Goal: Task Accomplishment & Management: Use online tool/utility

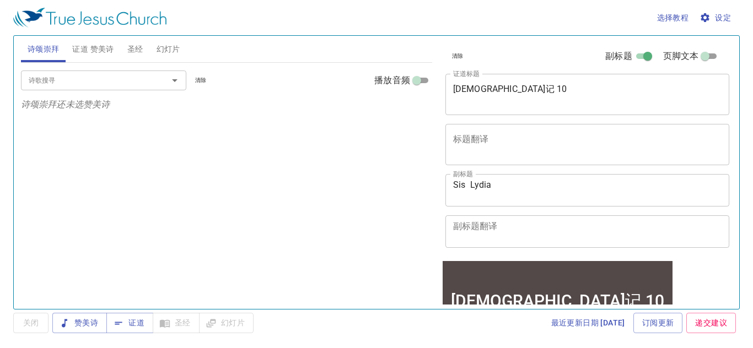
click at [509, 82] on div "约伯记 10 x 证道标题" at bounding box center [587, 94] width 284 height 41
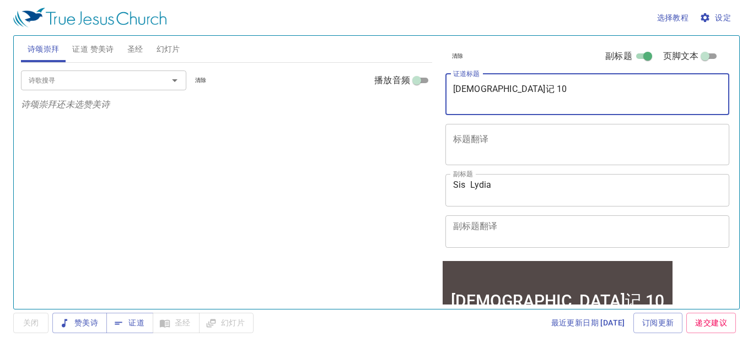
click at [515, 87] on textarea "约伯记 10" at bounding box center [587, 94] width 269 height 21
type textarea "[DEMOGRAPHIC_DATA]记 11"
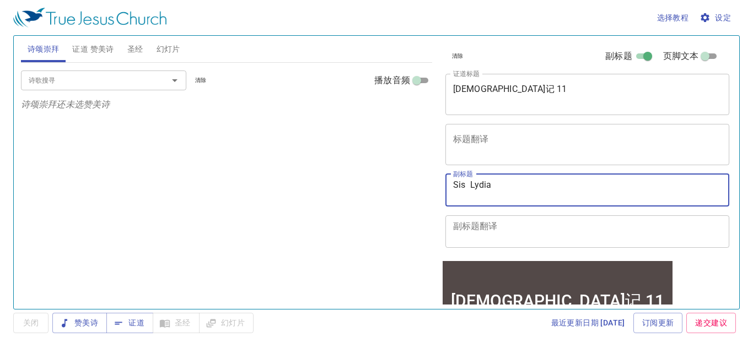
drag, startPoint x: 529, startPoint y: 192, endPoint x: 398, endPoint y: 168, distance: 133.4
click at [398, 168] on div "诗颂崇拜 证道 赞美诗 圣经 幻灯片 诗歌搜寻 诗歌搜寻 清除 播放音频 诗颂崇拜还未选赞美诗 诗歌搜寻 诗歌搜寻 清除 播放音频 证道还未选赞美诗 创世记 …" at bounding box center [377, 167] width 720 height 273
type textarea "Bro. S Yang"
click at [135, 325] on span "证道" at bounding box center [129, 323] width 29 height 14
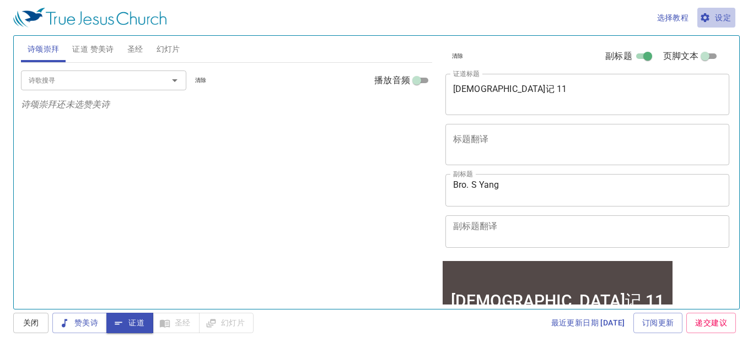
click at [720, 19] on span "设定" at bounding box center [715, 18] width 29 height 14
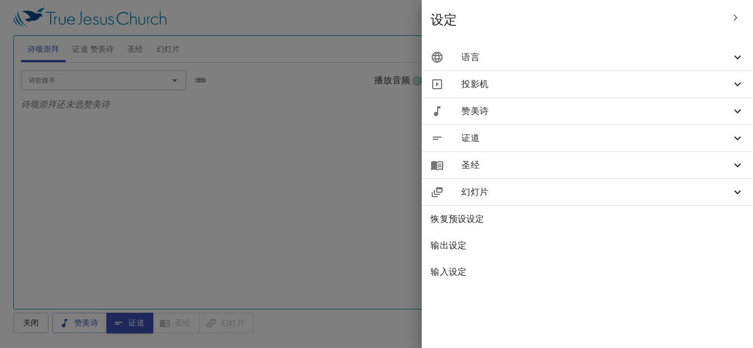
click at [661, 62] on span "语言" at bounding box center [595, 57] width 269 height 13
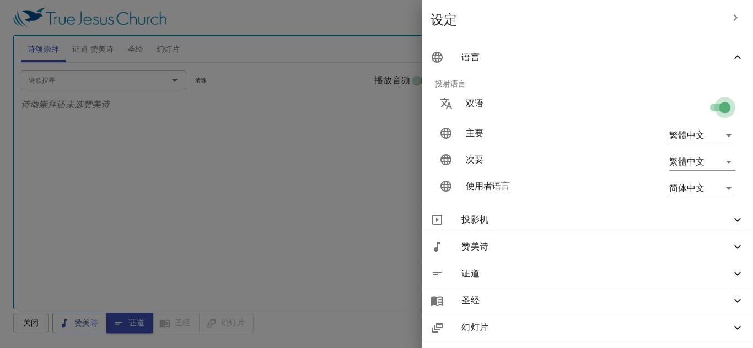
drag, startPoint x: 715, startPoint y: 107, endPoint x: 716, endPoint y: 97, distance: 10.5
click at [715, 107] on input "checkbox" at bounding box center [724, 109] width 63 height 21
checkbox input "false"
click at [733, 14] on icon "button" at bounding box center [734, 17] width 13 height 13
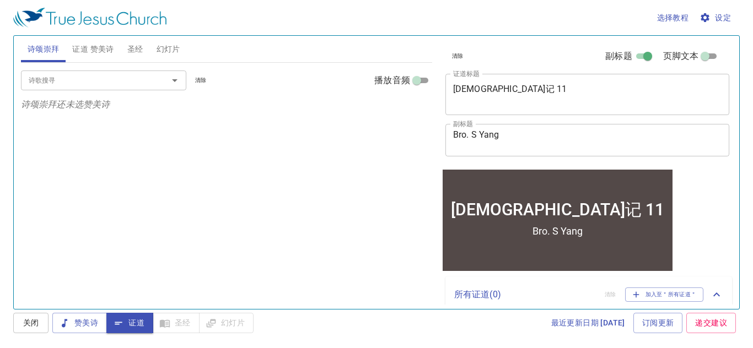
click at [144, 55] on button "圣经" at bounding box center [135, 49] width 29 height 26
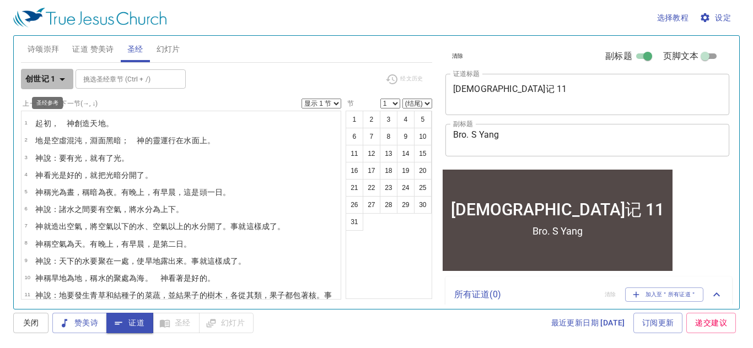
click at [56, 84] on icon "button" at bounding box center [62, 79] width 13 height 13
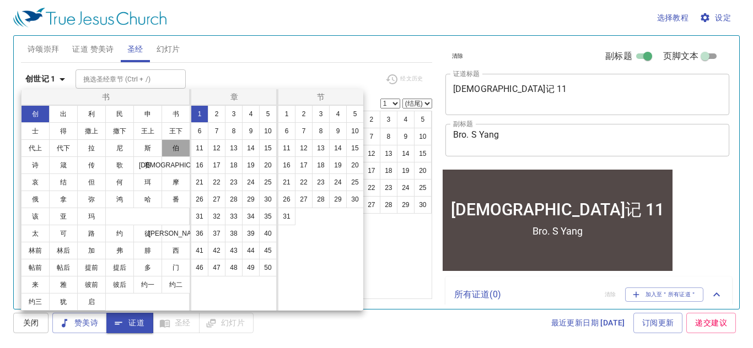
click at [177, 149] on button "伯" at bounding box center [175, 148] width 29 height 18
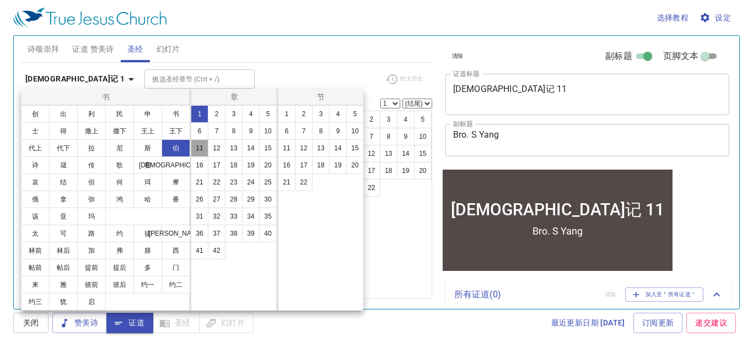
click at [198, 146] on button "11" at bounding box center [200, 148] width 18 height 18
click at [289, 118] on button "1" at bounding box center [287, 114] width 18 height 18
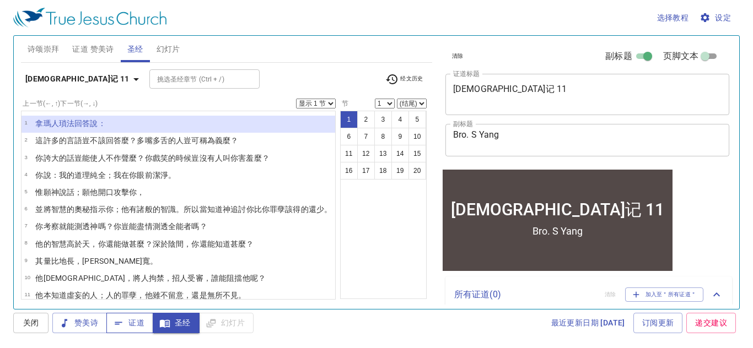
click at [138, 320] on span "证道" at bounding box center [129, 323] width 29 height 14
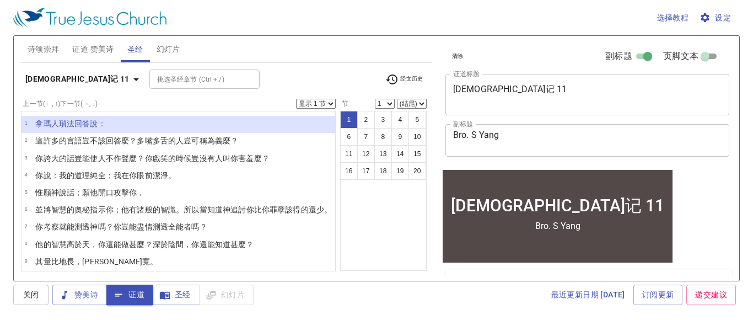
click at [65, 124] on wh5284 "瑣法 回答 說 ：" at bounding box center [82, 123] width 47 height 9
click at [335, 102] on select "显示 1 节 显示 2 节 显示 3 节 显示 4 节 显示 5 节" at bounding box center [316, 104] width 40 height 10
select select "3"
click at [303, 99] on select "显示 1 节 显示 2 节 显示 3 节 显示 4 节 显示 5 节" at bounding box center [316, 104] width 40 height 10
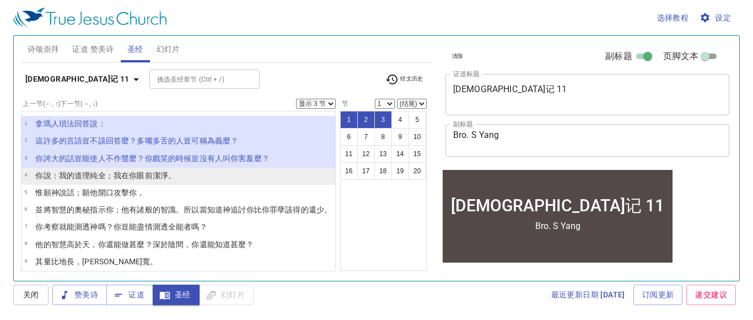
click at [210, 177] on li "4 你說 ：我的道理 純全 ；我在你眼前 潔淨 。" at bounding box center [178, 175] width 314 height 17
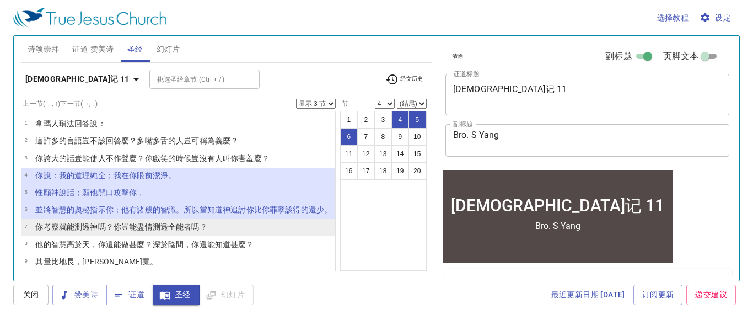
click at [197, 231] on wh7706 "嗎？" at bounding box center [198, 226] width 15 height 9
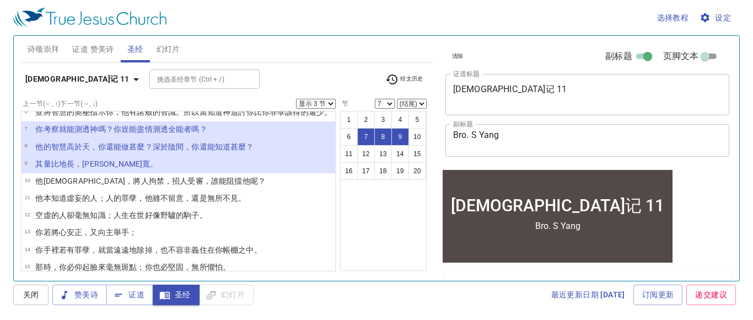
scroll to position [99, 0]
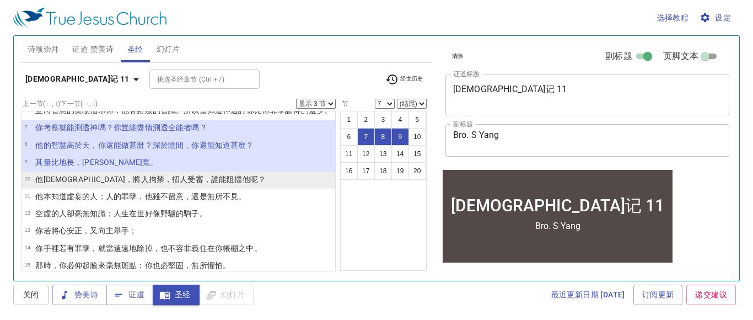
click at [149, 185] on p "他若經過 ，將人拘禁 ，招人受審 ，誰能阻擋 他呢？" at bounding box center [150, 179] width 230 height 11
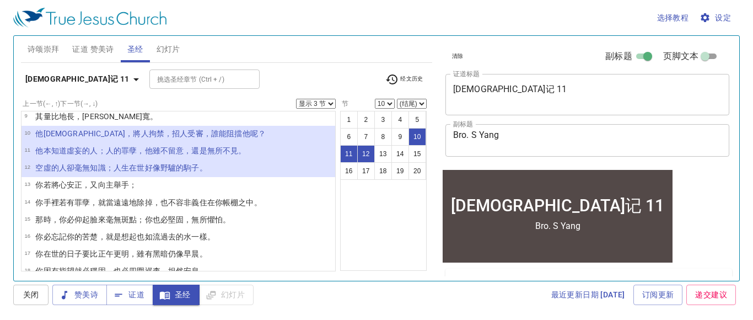
scroll to position [147, 0]
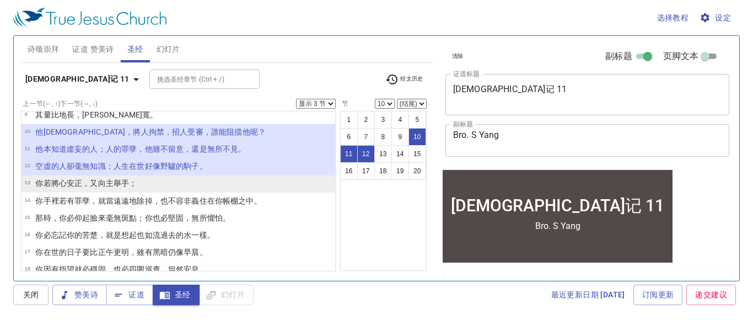
click at [83, 187] on wh3559 "，又向主舉 手 ；" at bounding box center [109, 183] width 55 height 9
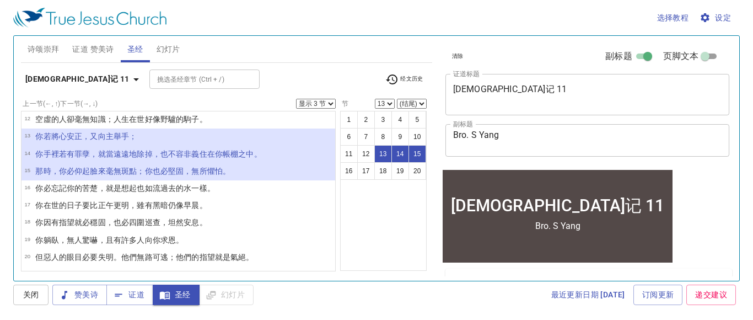
scroll to position [201, 0]
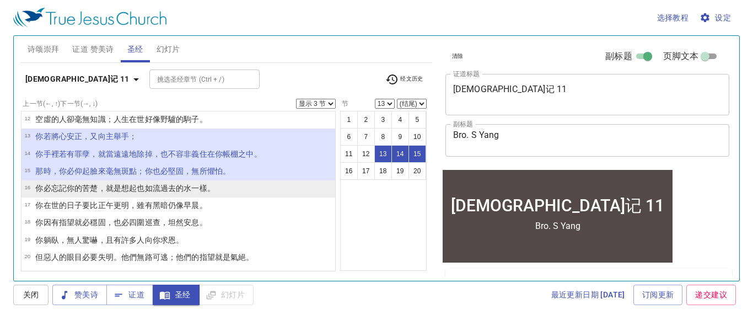
click at [251, 194] on li "16 你必忘記 你的苦楚 ，就是想起 也如流過去 的水 一樣。" at bounding box center [178, 188] width 314 height 17
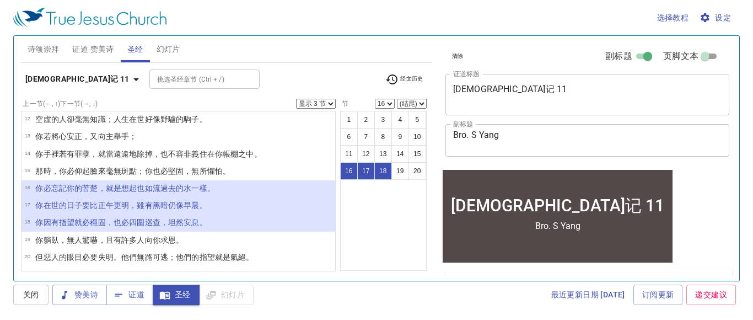
scroll to position [204, 0]
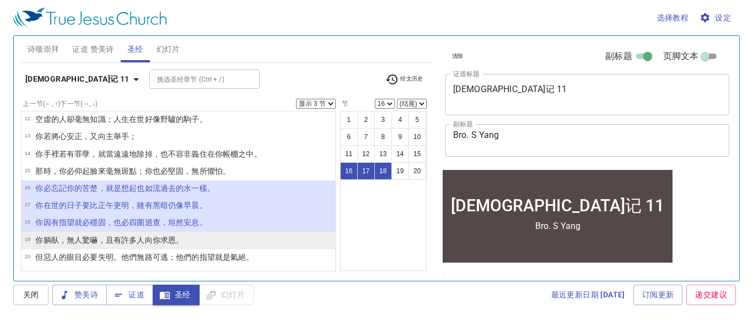
click at [138, 242] on wh2729 "，且有許多人 向你 求恩 。" at bounding box center [141, 239] width 86 height 9
select select "19"
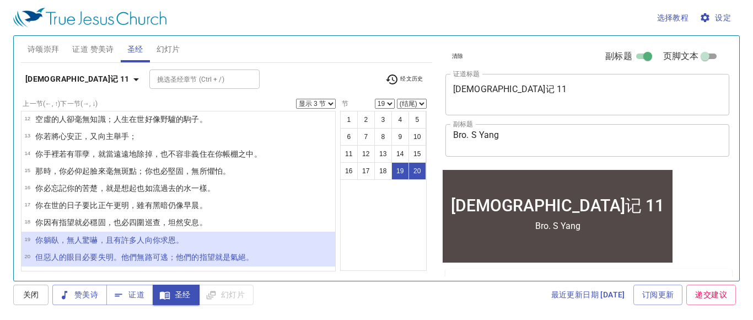
click at [336, 102] on select "显示 1 节 显示 2 节 显示 3 节 显示 4 节 显示 5 节" at bounding box center [316, 104] width 40 height 10
select select "1"
click at [303, 99] on select "显示 1 节 显示 2 节 显示 3 节 显示 4 节 显示 5 节" at bounding box center [316, 104] width 40 height 10
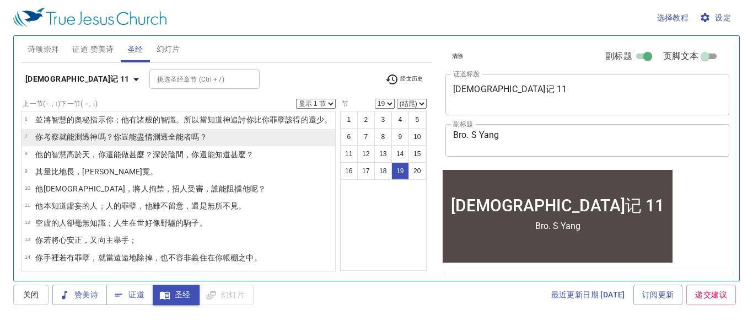
scroll to position [0, 0]
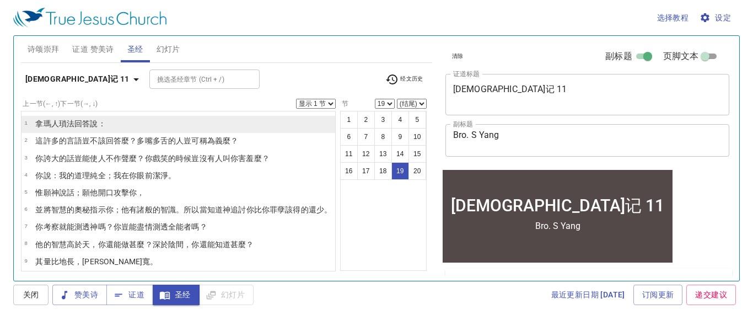
click at [163, 118] on li "1 拿瑪人 瑣法 回答 說 ：" at bounding box center [178, 124] width 314 height 17
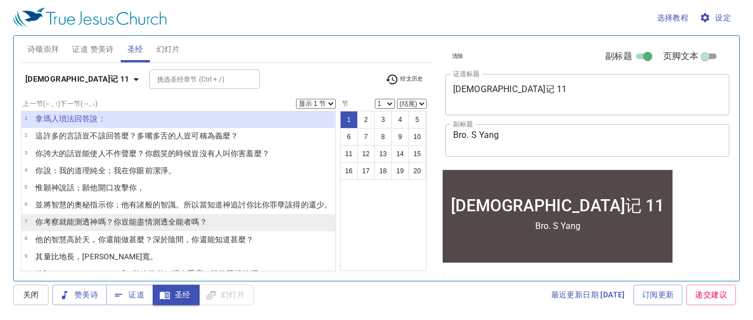
scroll to position [11, 0]
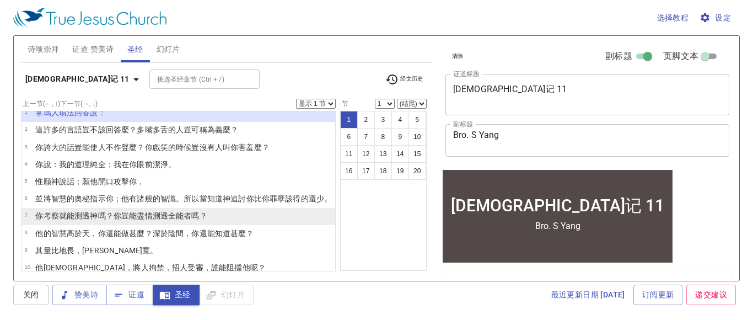
click at [111, 220] on wh433 "嗎？你豈能盡情 測透 全能者 嗎？" at bounding box center [152, 215] width 109 height 9
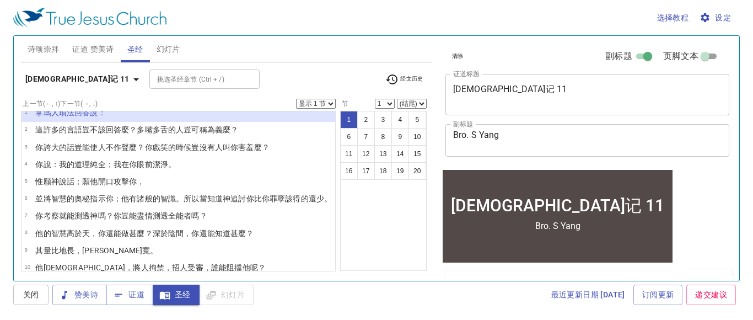
select select "7"
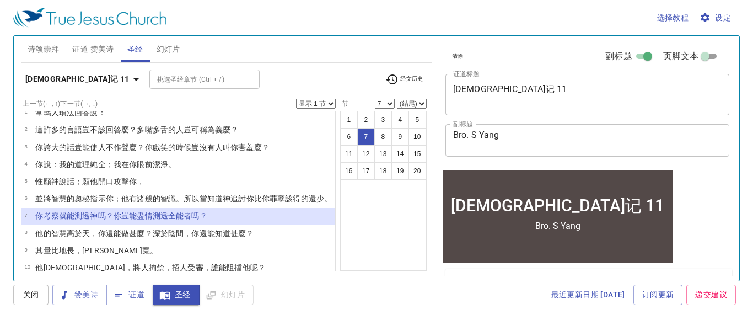
click at [336, 102] on select "显示 1 节 显示 2 节 显示 3 节 显示 4 节 显示 5 节" at bounding box center [316, 104] width 40 height 10
click at [303, 99] on select "显示 1 节 显示 2 节 显示 3 节 显示 4 节 显示 5 节" at bounding box center [316, 104] width 40 height 10
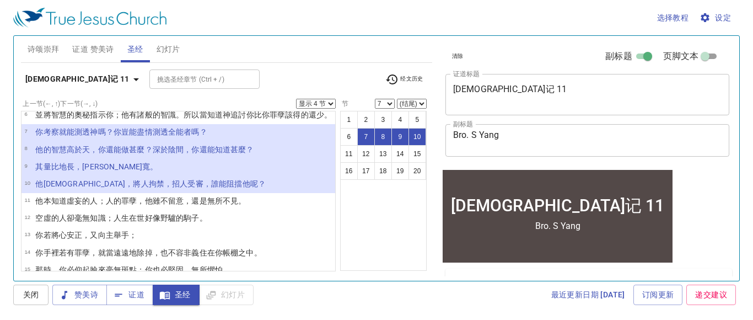
scroll to position [99, 0]
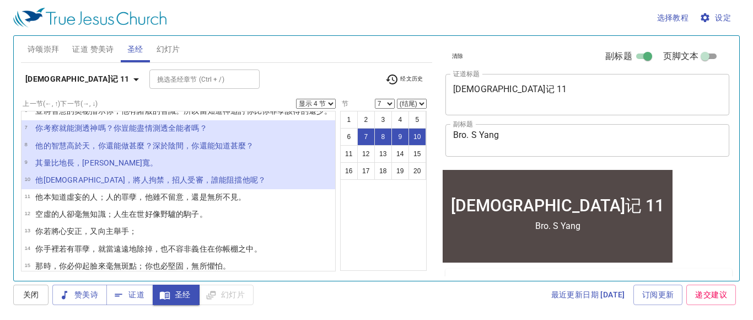
click at [336, 101] on select "显示 1 节 显示 2 节 显示 3 节 显示 4 节 显示 5 节" at bounding box center [316, 104] width 40 height 10
select select "5"
click at [303, 99] on select "显示 1 节 显示 2 节 显示 3 节 显示 4 节 显示 5 节" at bounding box center [316, 104] width 40 height 10
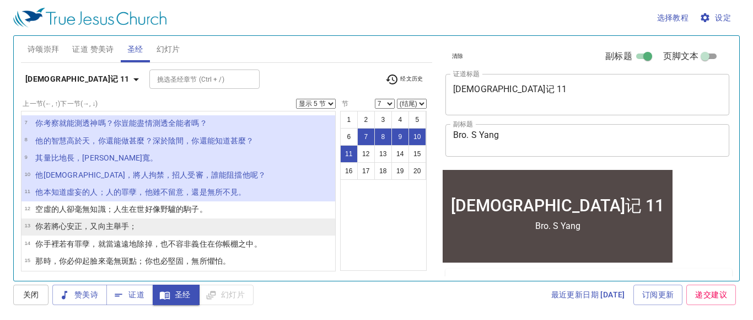
scroll to position [105, 0]
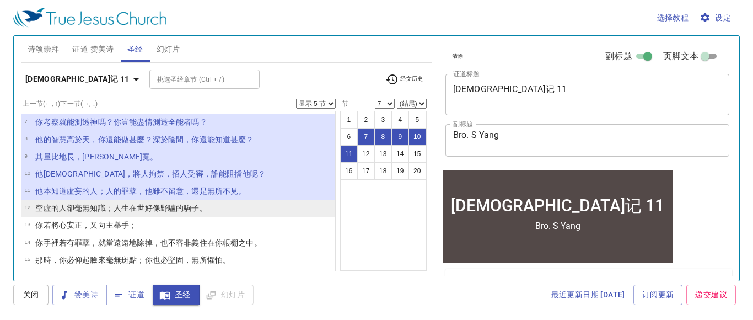
click at [170, 212] on wh3205 "在世好像野驢 的駒子 。" at bounding box center [168, 207] width 78 height 9
select select "12"
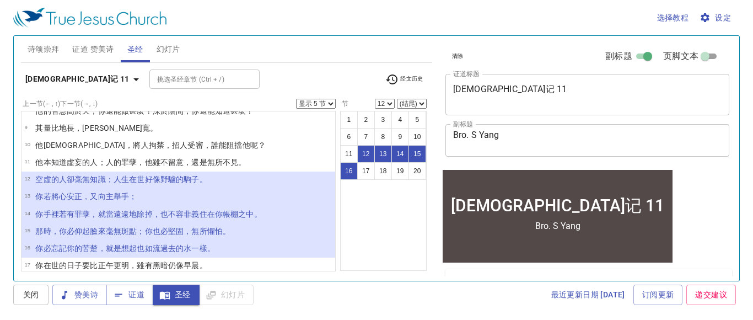
scroll to position [142, 0]
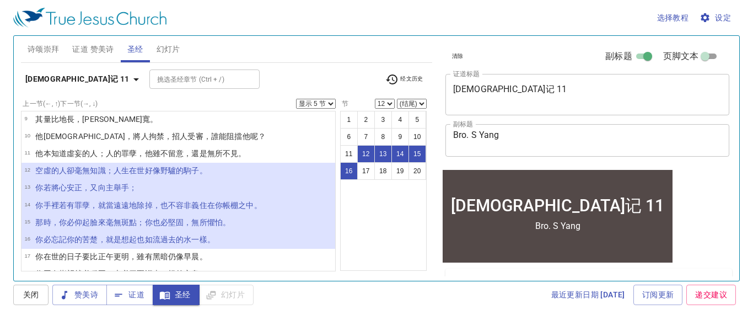
click at [325, 104] on select "显示 1 节 显示 2 节 显示 3 节 显示 4 节 显示 5 节" at bounding box center [316, 104] width 40 height 10
select select "4"
click at [303, 99] on select "显示 1 节 显示 2 节 显示 3 节 显示 4 节 显示 5 节" at bounding box center [316, 104] width 40 height 10
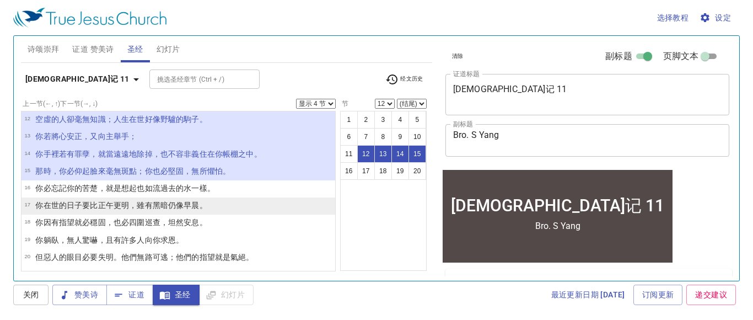
scroll to position [204, 0]
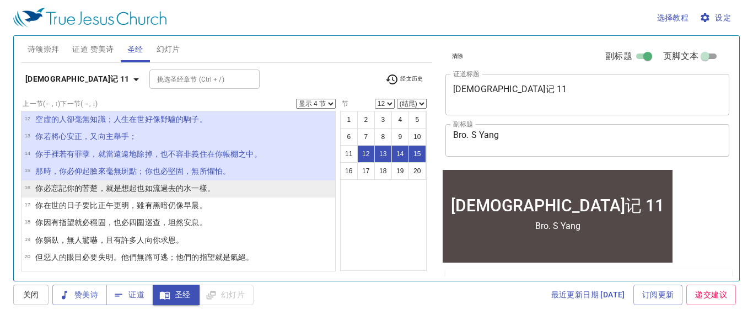
click at [194, 194] on td "你必忘記 你的苦楚 ，就是想起 也如流過去 的水 一樣。" at bounding box center [124, 188] width 179 height 13
select select "16"
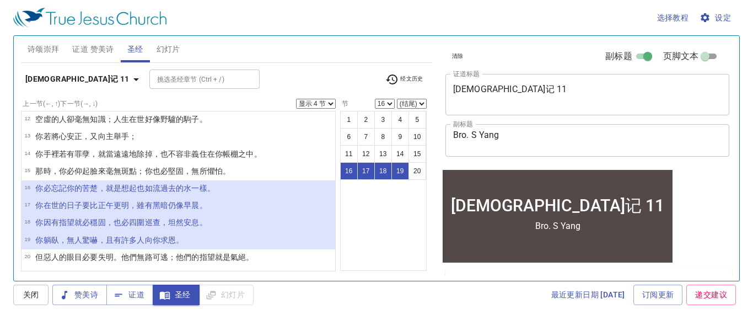
click at [322, 104] on select "显示 1 节 显示 2 节 显示 3 节 显示 4 节 显示 5 节" at bounding box center [316, 104] width 40 height 10
click at [303, 99] on select "显示 1 节 显示 2 节 显示 3 节 显示 4 节 显示 5 节" at bounding box center [316, 104] width 40 height 10
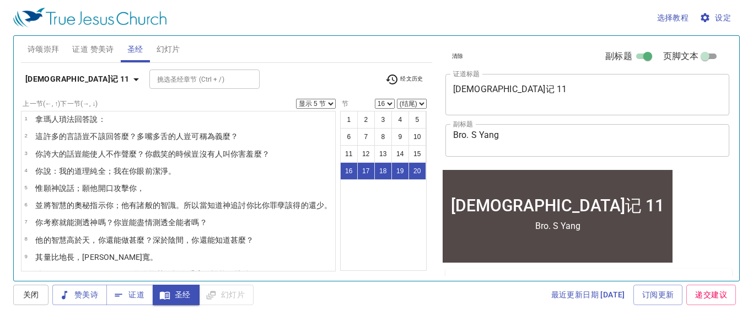
scroll to position [0, 0]
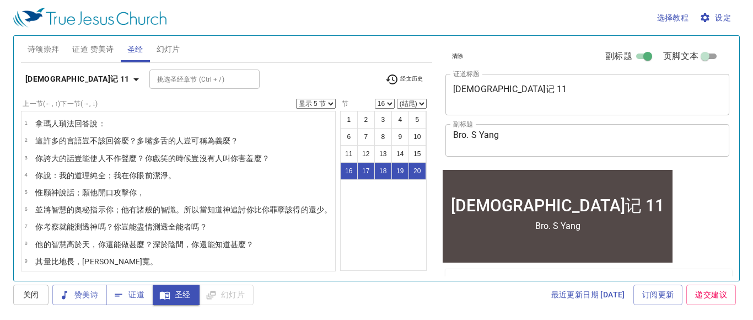
click at [327, 104] on select "显示 1 节 显示 2 节 显示 3 节 显示 4 节 显示 5 节" at bounding box center [316, 104] width 40 height 10
select select "1"
click at [303, 99] on select "显示 1 节 显示 2 节 显示 3 节 显示 4 节 显示 5 节" at bounding box center [316, 104] width 40 height 10
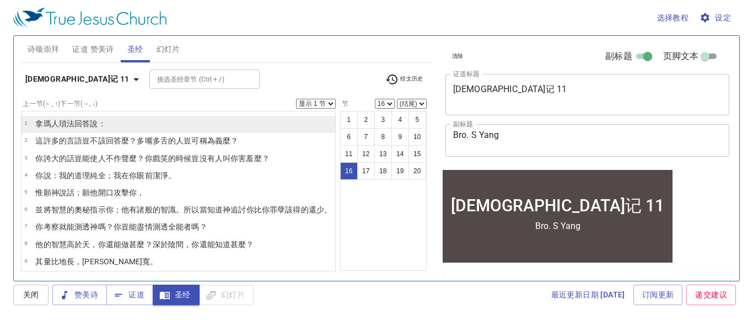
click at [214, 127] on li "1 拿瑪人 瑣法 回答 說 ：" at bounding box center [178, 124] width 314 height 17
select select "1"
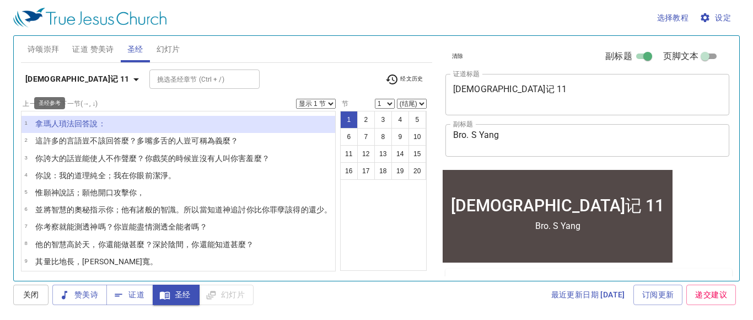
click at [129, 79] on icon "button" at bounding box center [135, 79] width 13 height 13
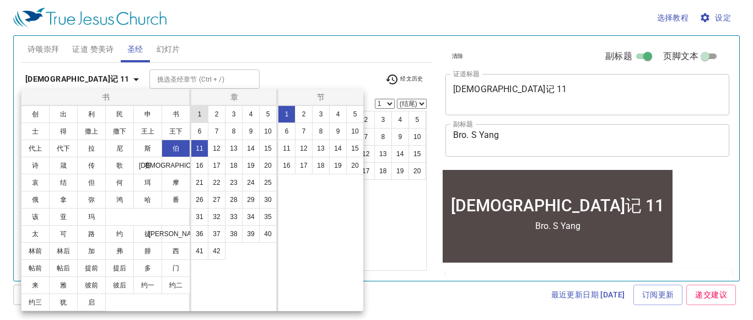
click at [204, 116] on button "1" at bounding box center [200, 114] width 18 height 18
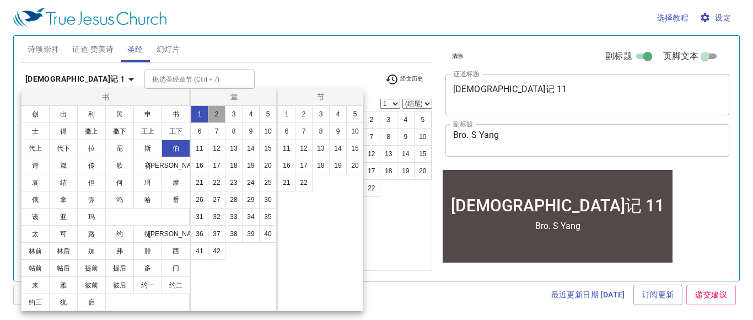
click at [221, 115] on button "2" at bounding box center [217, 114] width 18 height 18
click at [289, 148] on button "11" at bounding box center [287, 148] width 18 height 18
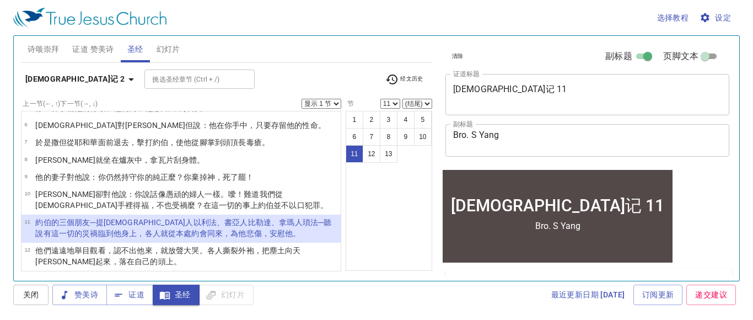
scroll to position [1, 0]
click at [414, 79] on span "经文历史" at bounding box center [404, 79] width 38 height 13
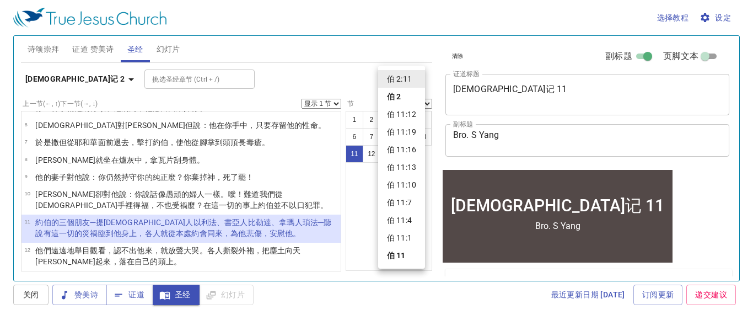
click at [60, 78] on div at bounding box center [376, 160] width 753 height 320
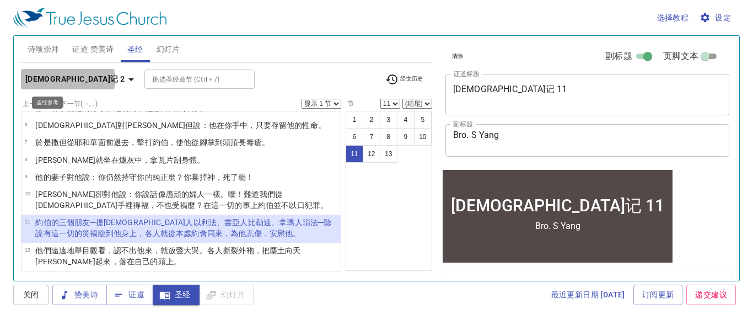
click at [125, 78] on icon "button" at bounding box center [131, 79] width 13 height 13
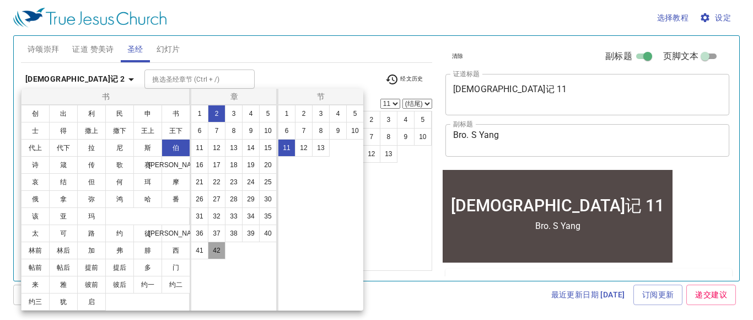
click at [213, 255] on button "42" at bounding box center [217, 250] width 18 height 18
click at [358, 110] on button "5" at bounding box center [355, 114] width 18 height 18
select select "5"
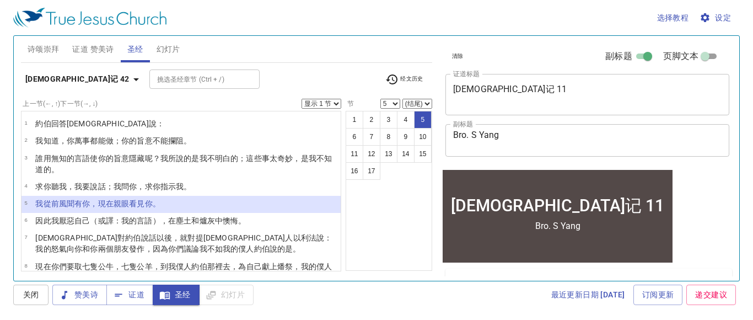
click at [338, 104] on select "显示 1 节 显示 2 节 显示 3 节 显示 4 节 显示 5 节" at bounding box center [321, 104] width 40 height 10
click at [303, 99] on select "显示 1 节 显示 2 节 显示 3 节 显示 4 节 显示 5 节" at bounding box center [321, 104] width 40 height 10
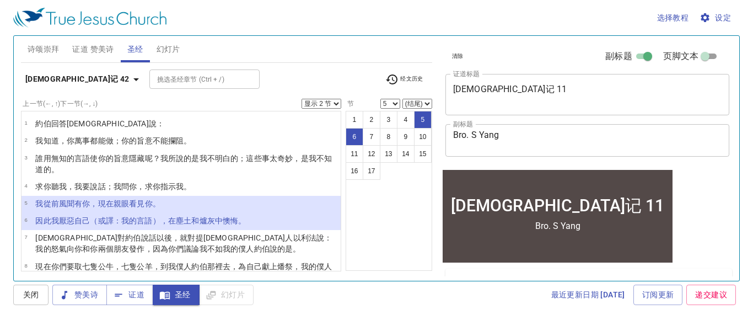
click at [401, 79] on span "经文历史" at bounding box center [404, 79] width 38 height 13
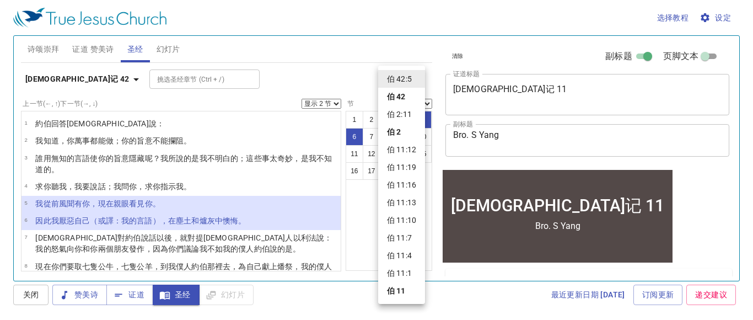
click at [398, 274] on li "伯 11:1" at bounding box center [401, 273] width 47 height 18
select select "1"
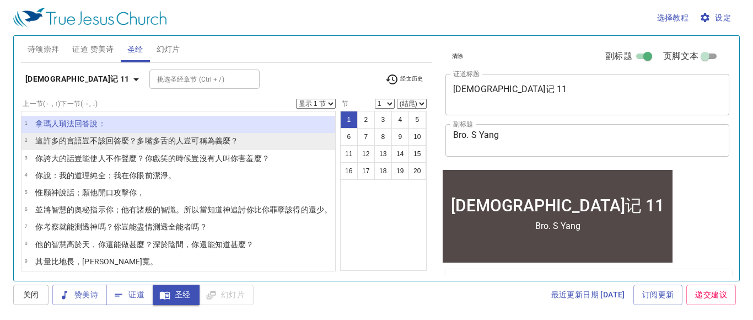
click at [201, 140] on wh376 "豈可稱為義 麼？" at bounding box center [210, 140] width 55 height 9
select select "2"
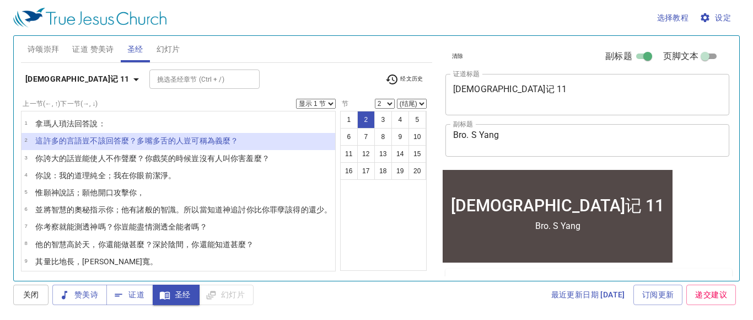
click at [322, 96] on div "约伯记 11 挑选圣经章节 (Ctrl + /) 挑选圣经章节 (Ctrl + /) 经文历史" at bounding box center [226, 83] width 411 height 30
click at [327, 104] on select "显示 1 节 显示 2 节 显示 3 节 显示 4 节 显示 5 节" at bounding box center [316, 104] width 40 height 10
click at [303, 99] on select "显示 1 节 显示 2 节 显示 3 节 显示 4 节 显示 5 节" at bounding box center [316, 104] width 40 height 10
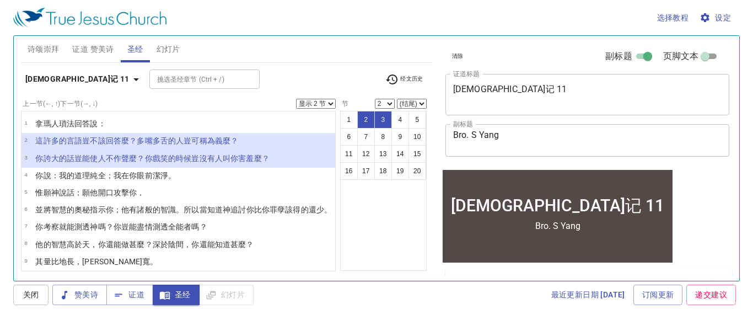
click at [129, 79] on icon "button" at bounding box center [135, 79] width 13 height 13
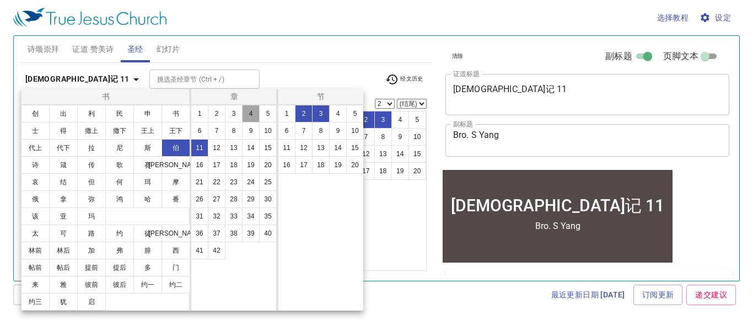
click at [254, 115] on button "4" at bounding box center [251, 114] width 18 height 18
select select "1"
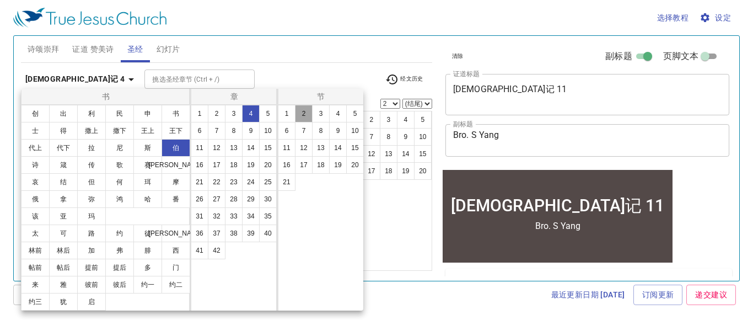
click at [305, 114] on button "2" at bounding box center [304, 114] width 18 height 18
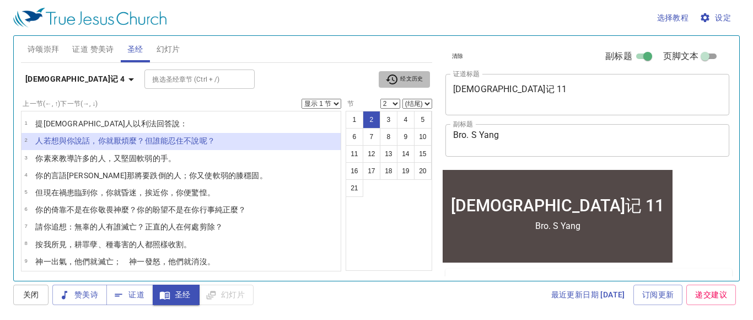
click at [415, 80] on span "经文历史" at bounding box center [404, 79] width 38 height 13
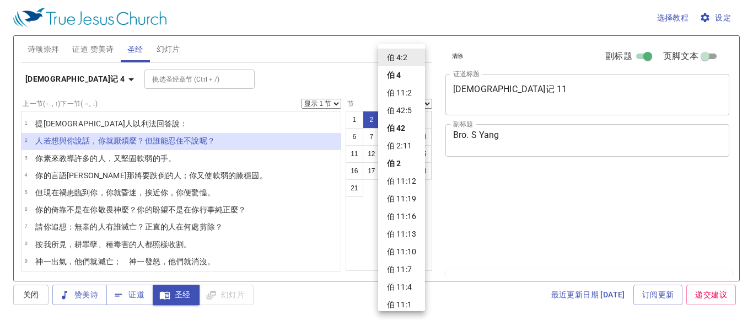
select select "2"
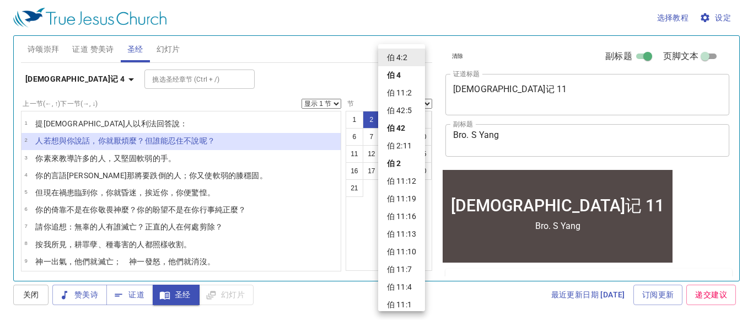
click at [412, 93] on li "伯 11:2" at bounding box center [401, 93] width 47 height 18
click at [402, 93] on li "伯 11:2" at bounding box center [401, 93] width 47 height 18
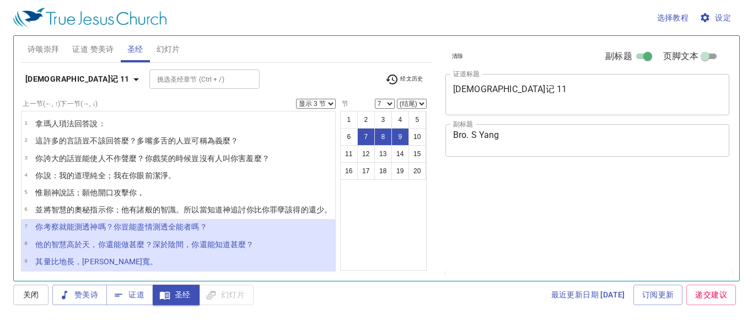
select select "3"
select select "7"
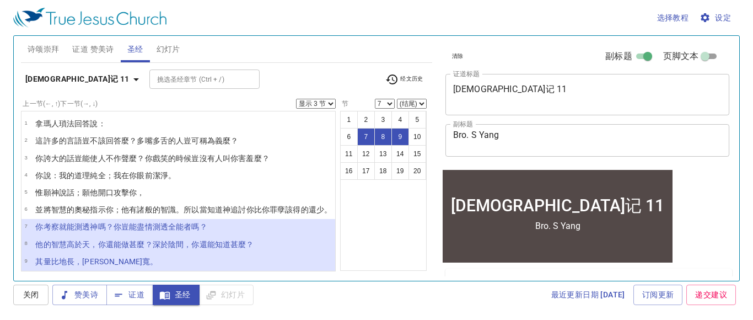
click at [336, 102] on select "显示 1 节 显示 2 节 显示 3 节 显示 4 节 显示 5 节" at bounding box center [316, 104] width 40 height 10
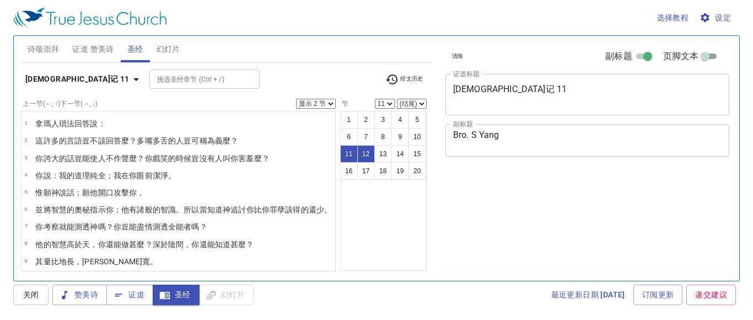
select select "2"
select select "11"
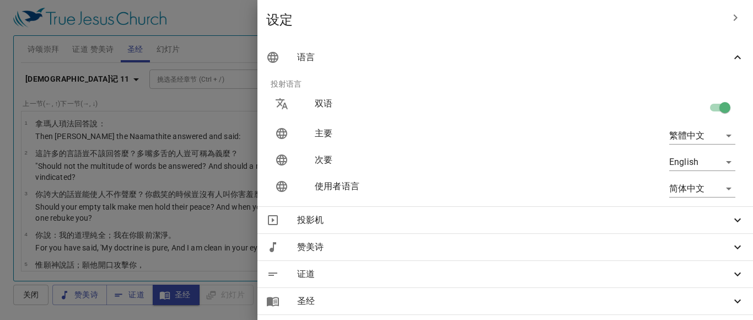
select select "12"
click at [714, 109] on input "checkbox" at bounding box center [724, 109] width 63 height 21
click at [710, 108] on input "checkbox" at bounding box center [724, 109] width 63 height 21
click at [712, 104] on input "checkbox" at bounding box center [724, 109] width 63 height 21
checkbox input "false"
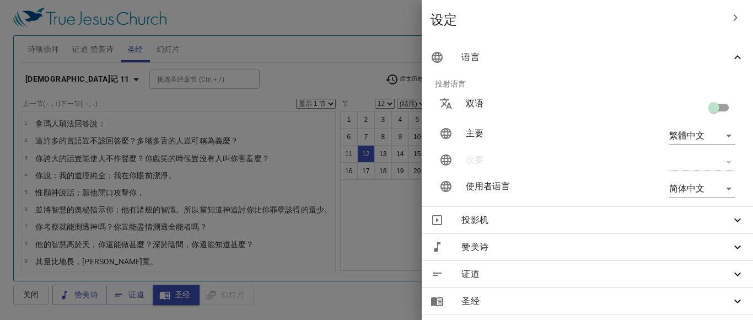
click at [617, 74] on li "投射语言" at bounding box center [587, 84] width 322 height 26
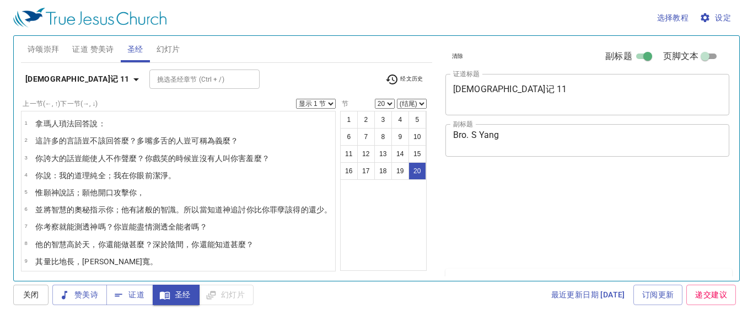
select select "20"
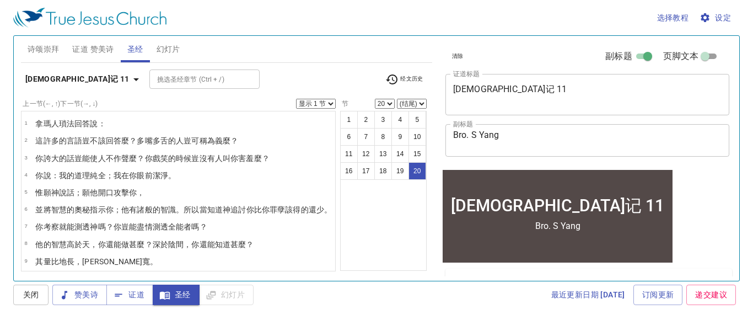
scroll to position [204, 0]
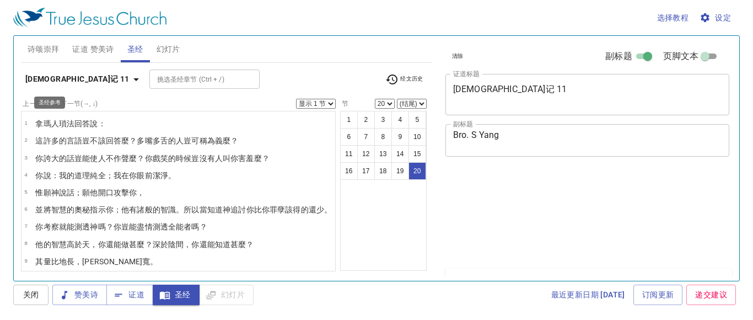
select select "20"
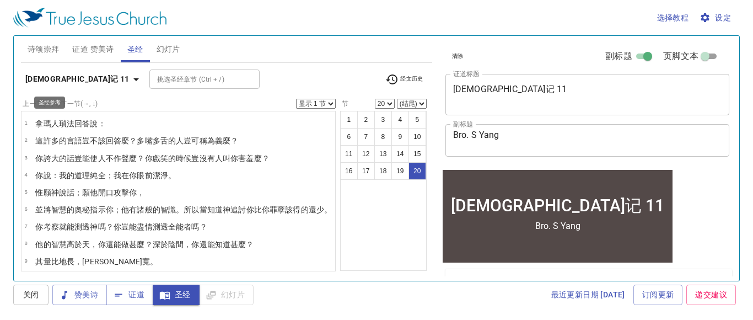
scroll to position [1, 0]
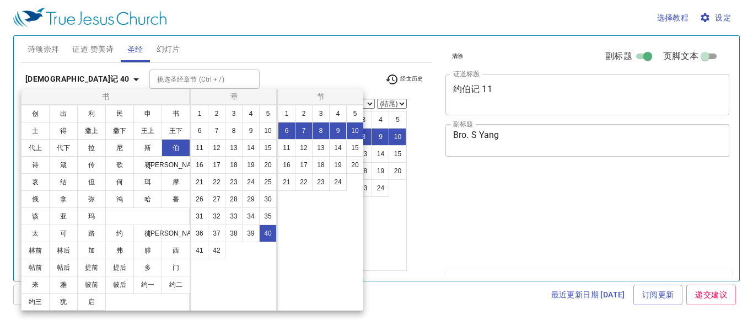
select select "5"
select select "6"
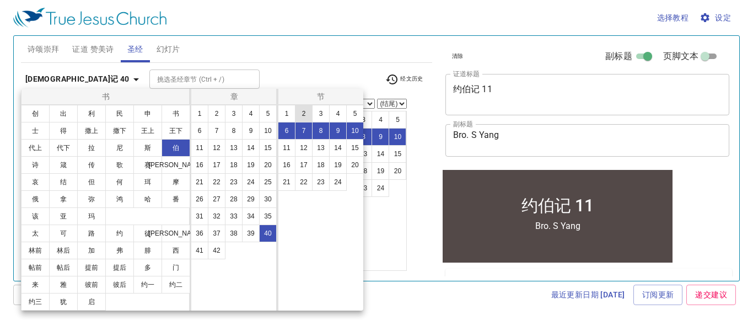
click at [219, 150] on button "12" at bounding box center [217, 148] width 18 height 18
click at [217, 148] on button "12" at bounding box center [217, 148] width 18 height 18
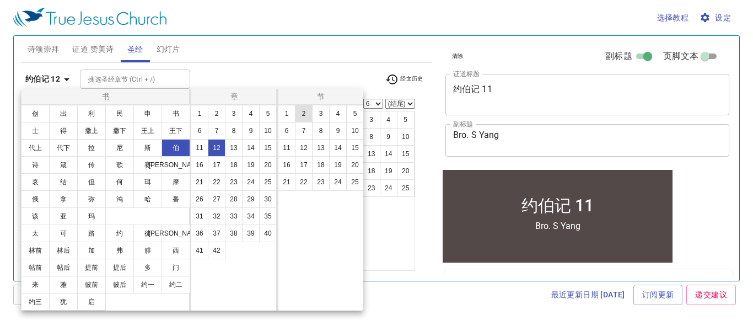
select select "1"
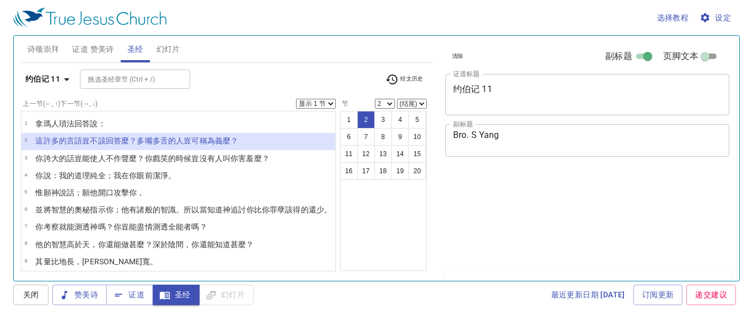
select select "2"
